Goal: Browse casually

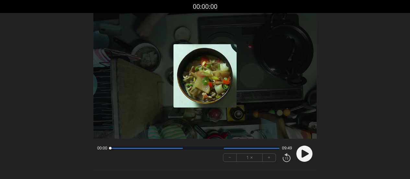
click at [304, 153] on icon at bounding box center [304, 153] width 7 height 8
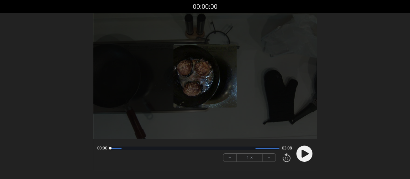
click at [305, 151] on circle at bounding box center [304, 153] width 16 height 16
